Goal: Information Seeking & Learning: Learn about a topic

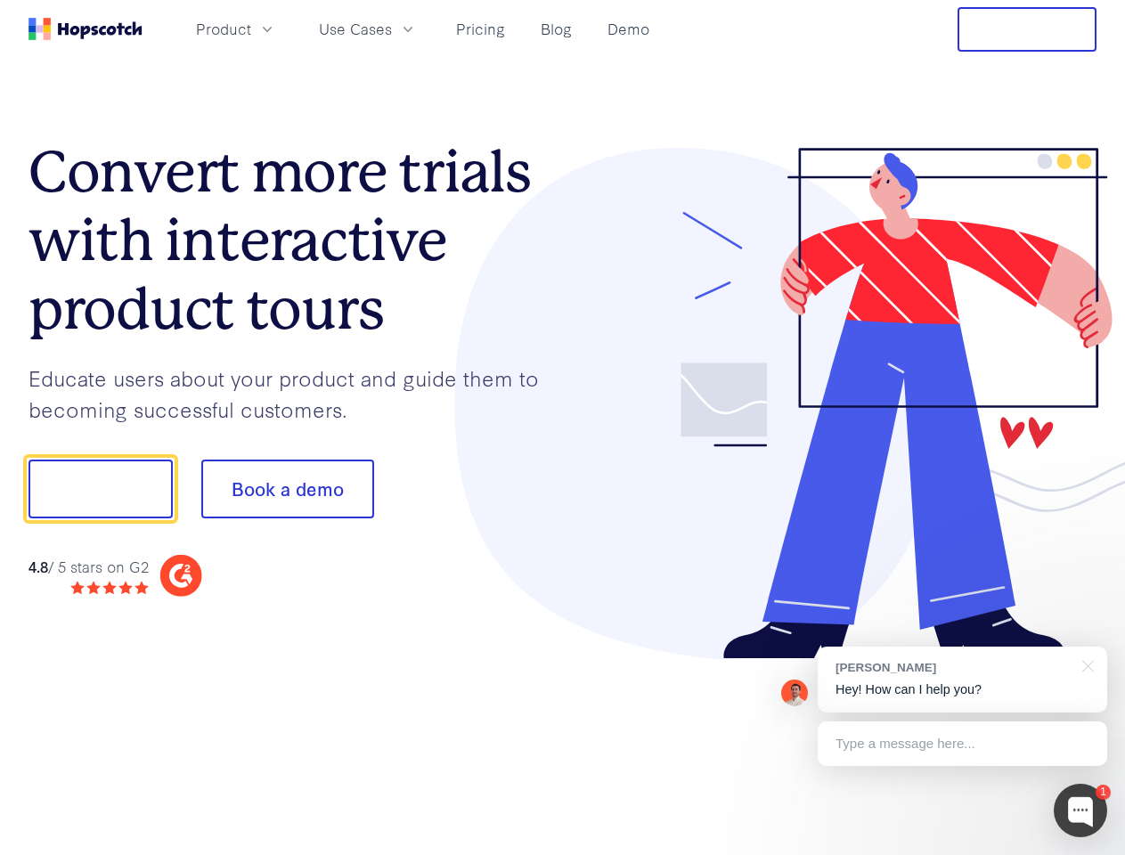
click at [563, 428] on div at bounding box center [830, 404] width 535 height 512
click at [251, 29] on span "Product" at bounding box center [223, 29] width 55 height 22
click at [392, 29] on span "Use Cases" at bounding box center [355, 29] width 73 height 22
click at [1027, 29] on button "Free Trial" at bounding box center [1027, 29] width 139 height 45
click at [100, 489] on button "Show me!" at bounding box center [101, 489] width 144 height 59
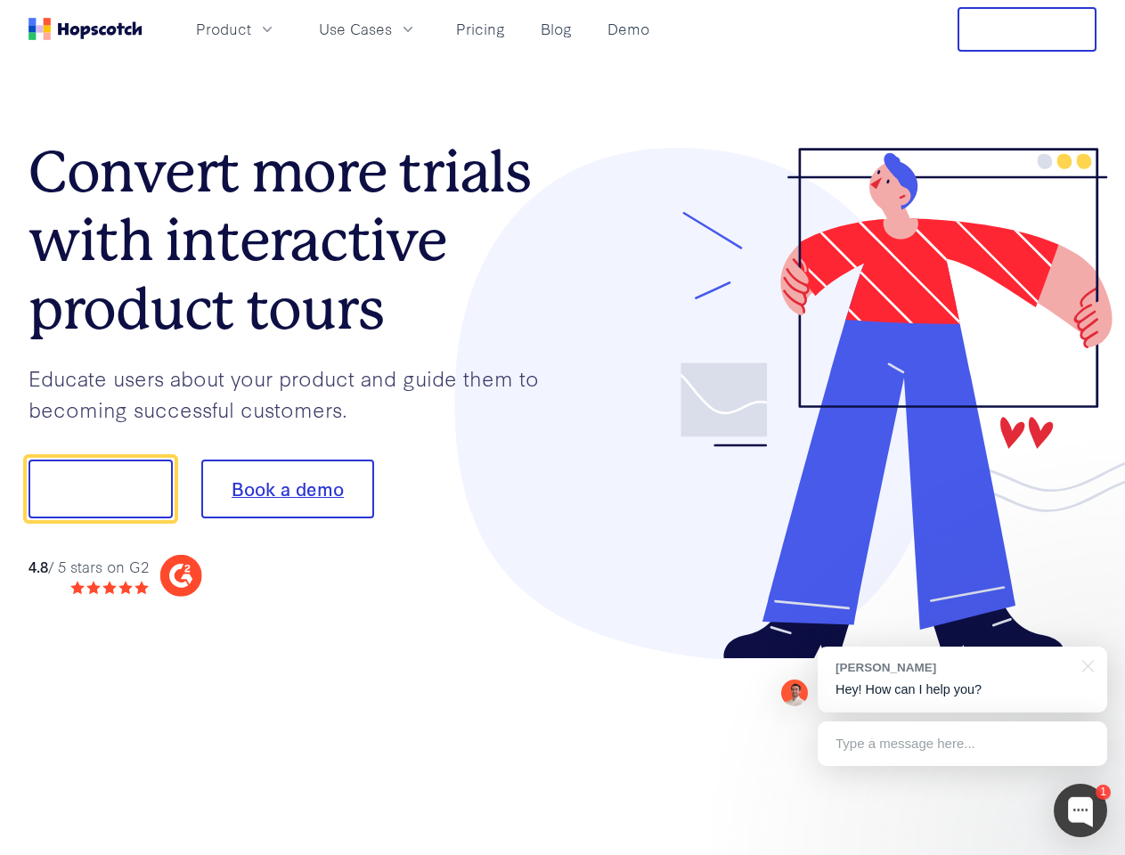
click at [287, 489] on button "Book a demo" at bounding box center [287, 489] width 173 height 59
click at [1081, 811] on div at bounding box center [1080, 810] width 53 height 53
click at [962, 680] on div "[PERSON_NAME] Hey! How can I help you?" at bounding box center [963, 680] width 290 height 66
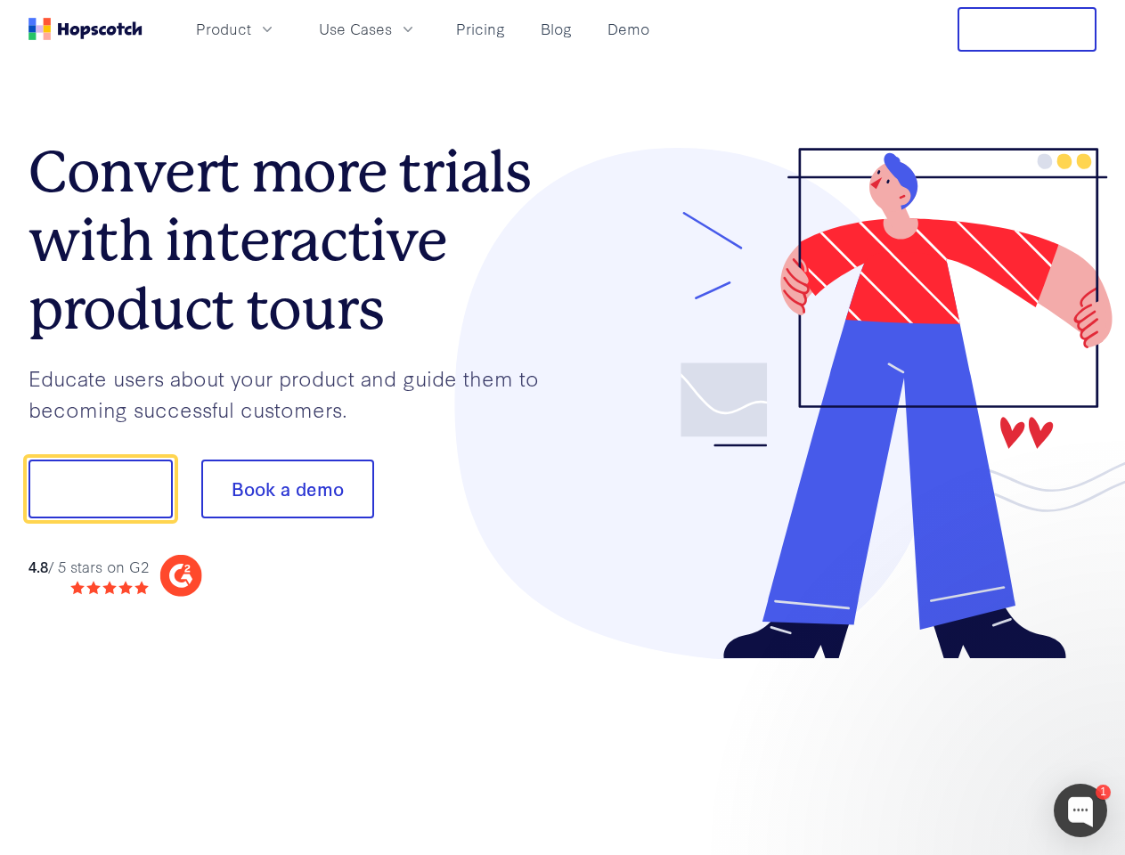
click at [1085, 665] on div at bounding box center [940, 487] width 334 height 594
click at [962, 744] on div at bounding box center [940, 607] width 334 height 356
